Goal: Find specific page/section: Find specific page/section

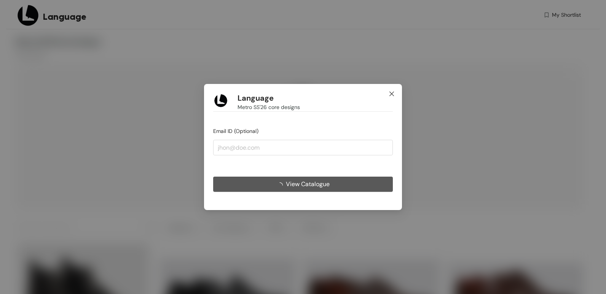
click at [389, 91] on icon "close" at bounding box center [391, 94] width 6 height 6
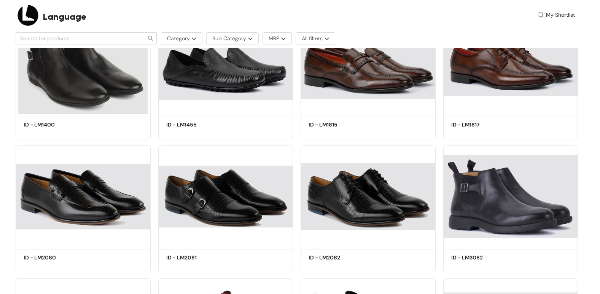
scroll to position [342, 0]
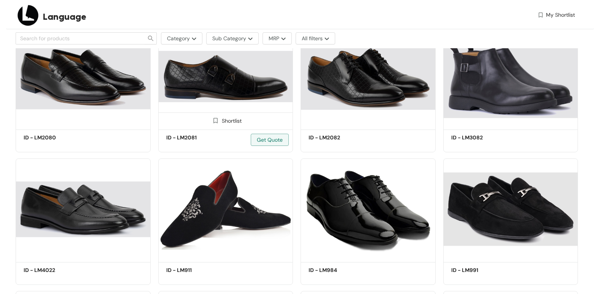
click at [239, 73] on img at bounding box center [225, 76] width 135 height 102
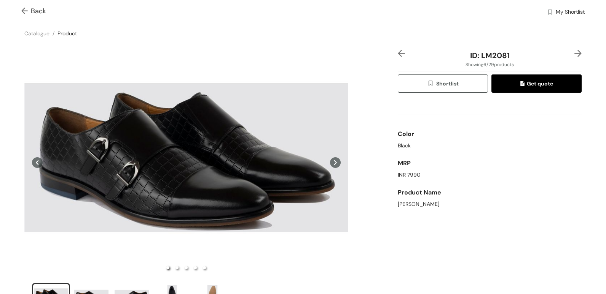
click at [24, 11] on img at bounding box center [26, 12] width 10 height 8
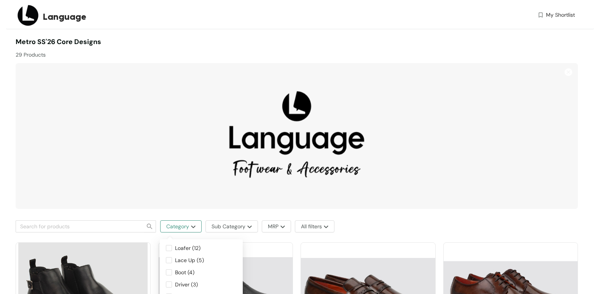
click at [187, 230] on span "Category" at bounding box center [177, 227] width 23 height 8
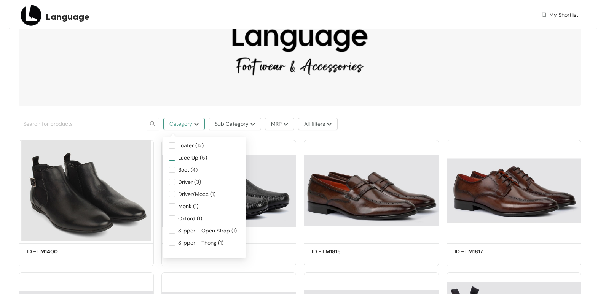
scroll to position [114, 0]
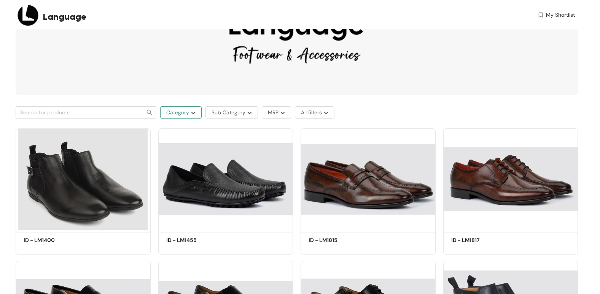
click at [180, 116] on span "Category" at bounding box center [177, 112] width 23 height 8
click at [223, 113] on button "Sub Category" at bounding box center [231, 113] width 52 height 12
click at [223, 113] on span "Sub Category" at bounding box center [228, 112] width 34 height 8
click at [270, 111] on span "MRP" at bounding box center [273, 112] width 11 height 8
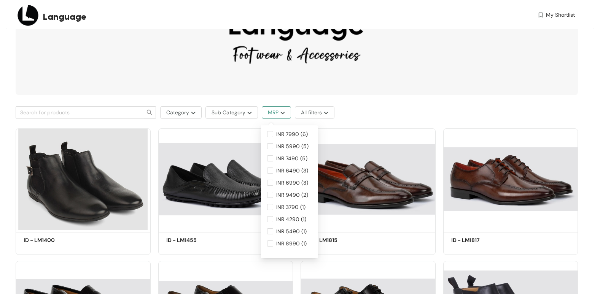
click at [270, 111] on span "MRP" at bounding box center [273, 112] width 11 height 8
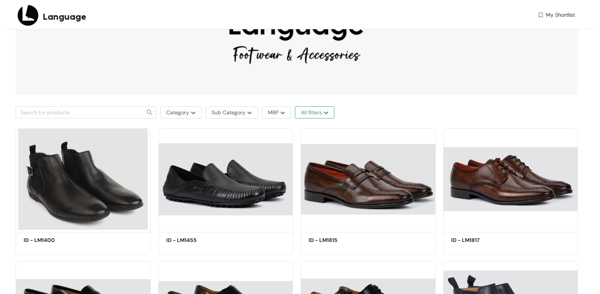
click at [306, 111] on span "All filters" at bounding box center [311, 112] width 21 height 8
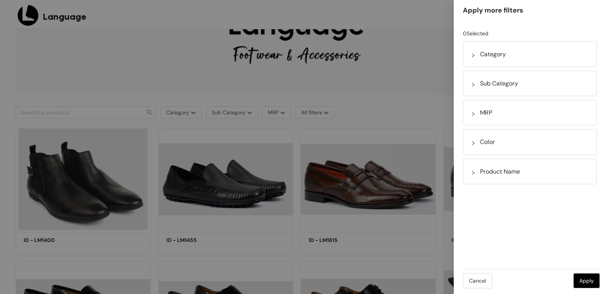
click at [591, 289] on div "Apply more filters 0 Selected Category Sub Category MRP Color Product Name Canc…" at bounding box center [529, 147] width 152 height 294
click at [590, 287] on button "Apply" at bounding box center [586, 280] width 27 height 15
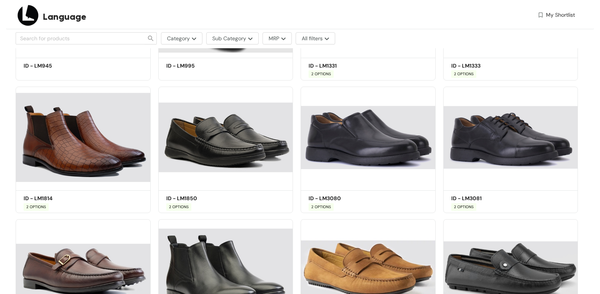
scroll to position [908, 0]
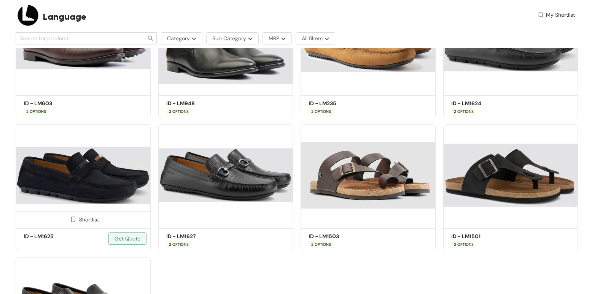
click at [95, 163] on img at bounding box center [83, 175] width 135 height 102
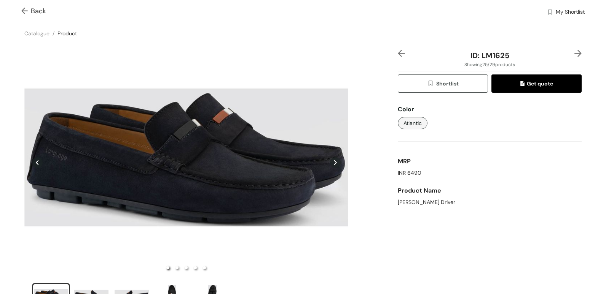
click at [28, 8] on img at bounding box center [26, 12] width 10 height 8
